Goal: Download file/media

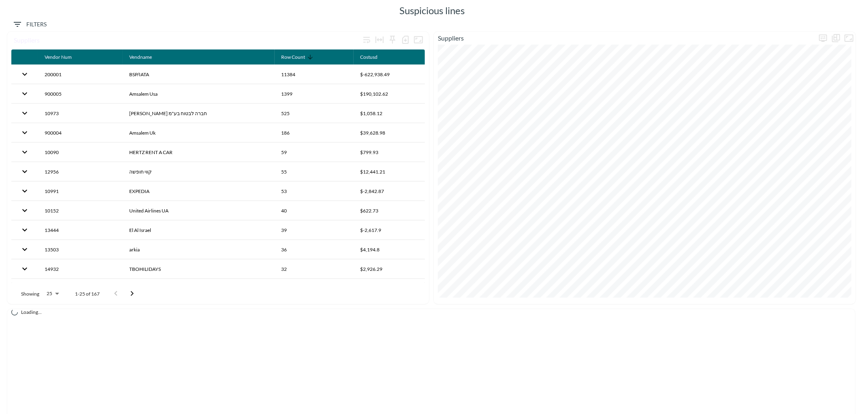
click at [28, 23] on span "Filters" at bounding box center [30, 24] width 34 height 10
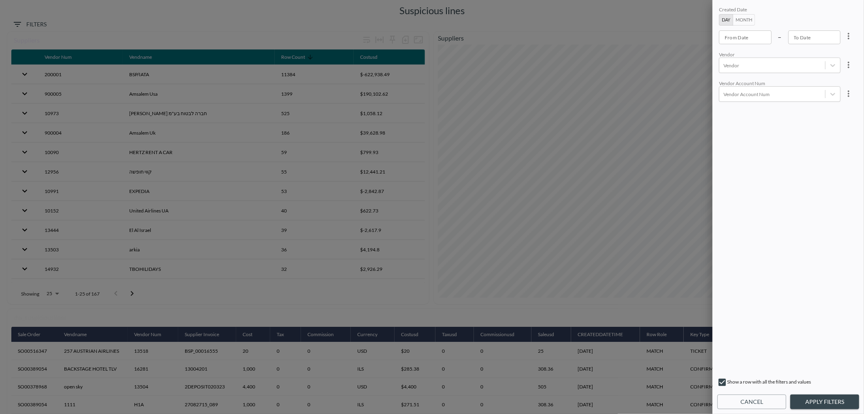
type input "YYYY-MM-DD"
click at [743, 36] on input "YYYY-MM-DD" at bounding box center [745, 37] width 53 height 14
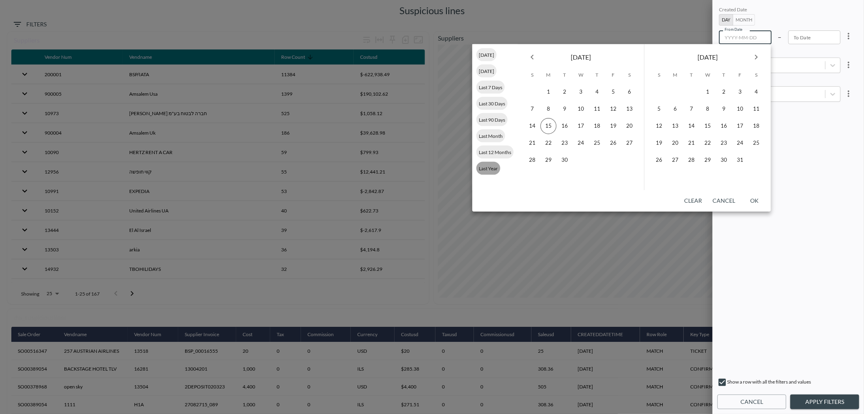
click at [490, 169] on span "Last Year" at bounding box center [488, 168] width 24 height 6
type input "[DATE]"
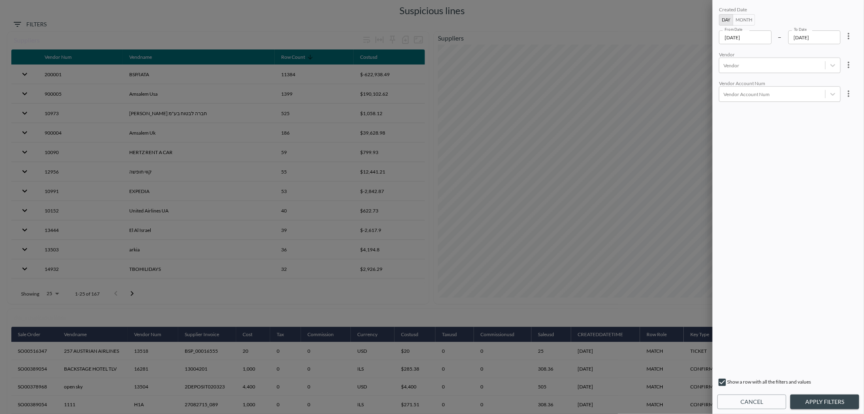
click at [824, 403] on button "Apply Filters" at bounding box center [824, 401] width 69 height 15
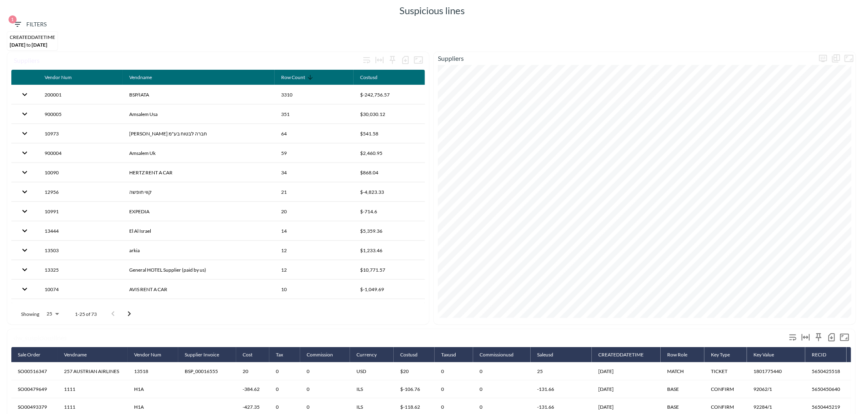
scroll to position [156, 0]
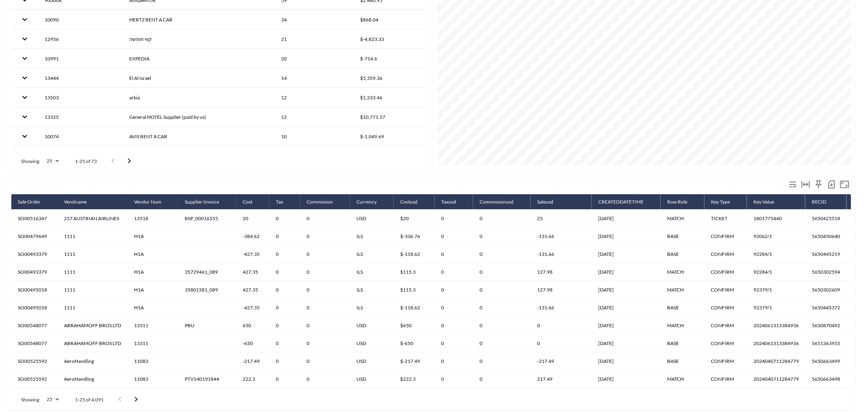
click at [831, 181] on icon "button" at bounding box center [832, 184] width 10 height 10
click at [762, 196] on li "Download CSV ( 4,091 Rows )" at bounding box center [786, 197] width 104 height 15
